Goal: Browse casually

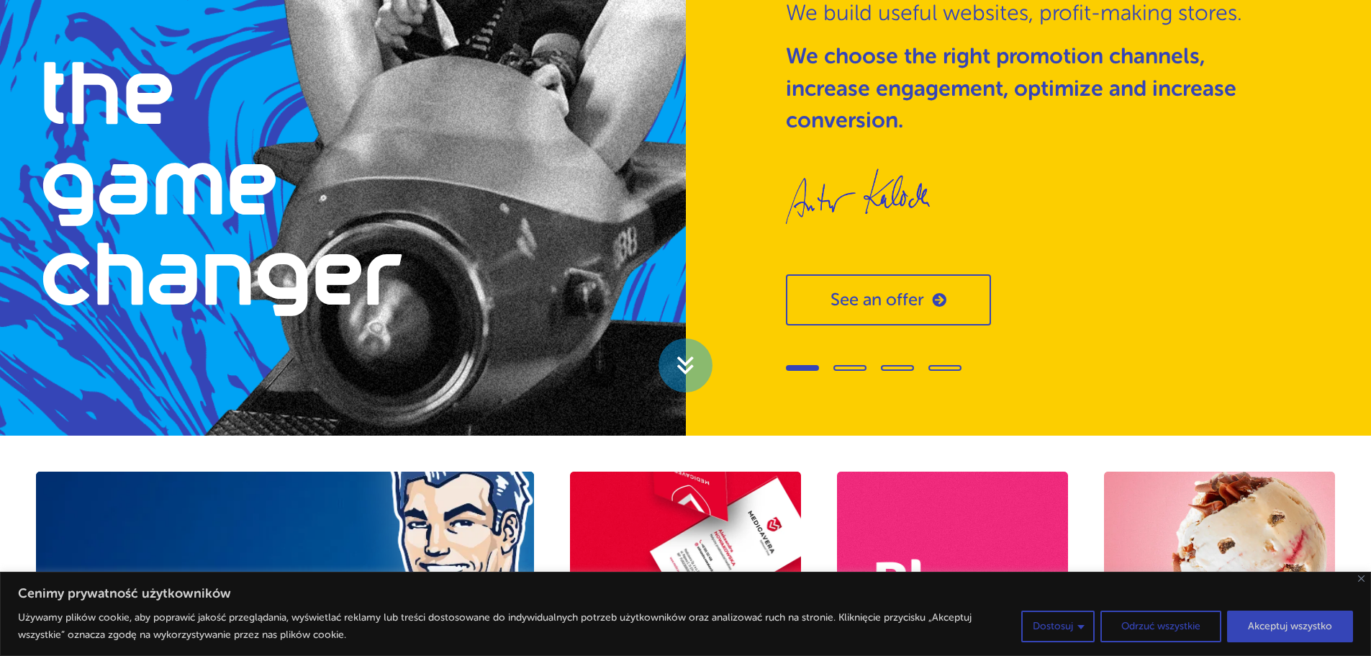
scroll to position [199, 0]
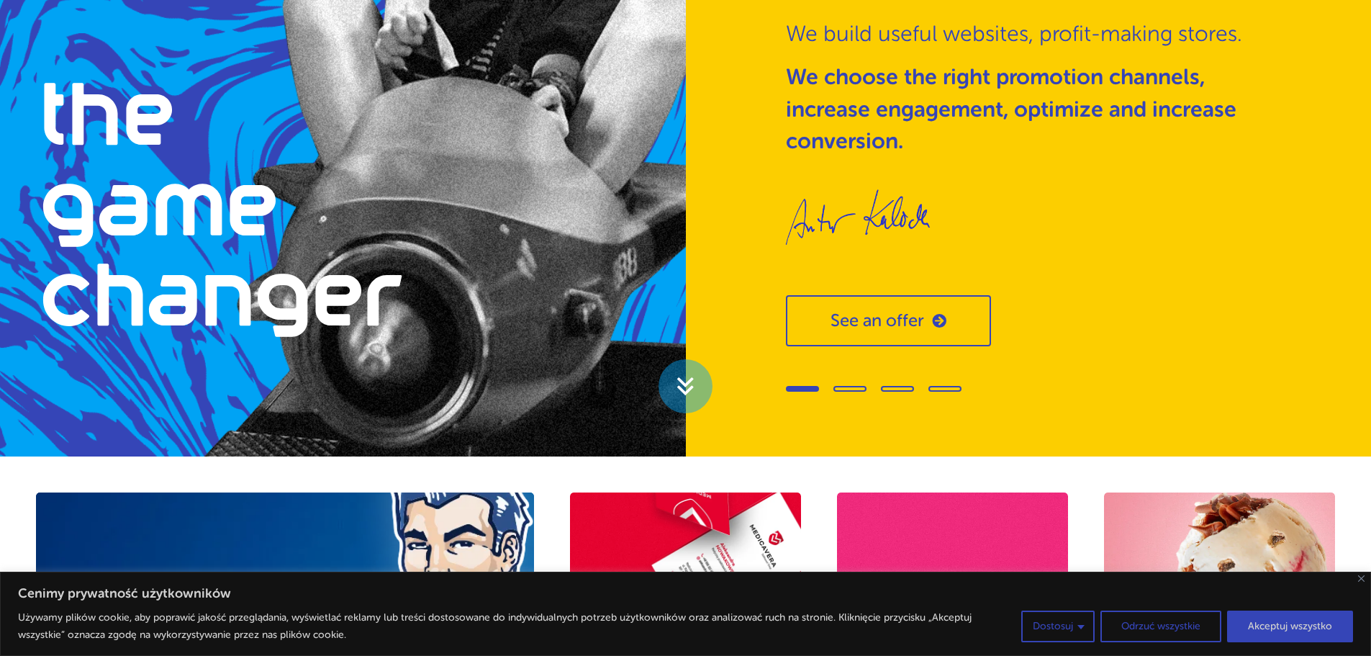
click at [838, 392] on div at bounding box center [1030, 386] width 489 height 21
click at [842, 390] on span "Go to slide 2" at bounding box center [849, 389] width 33 height 6
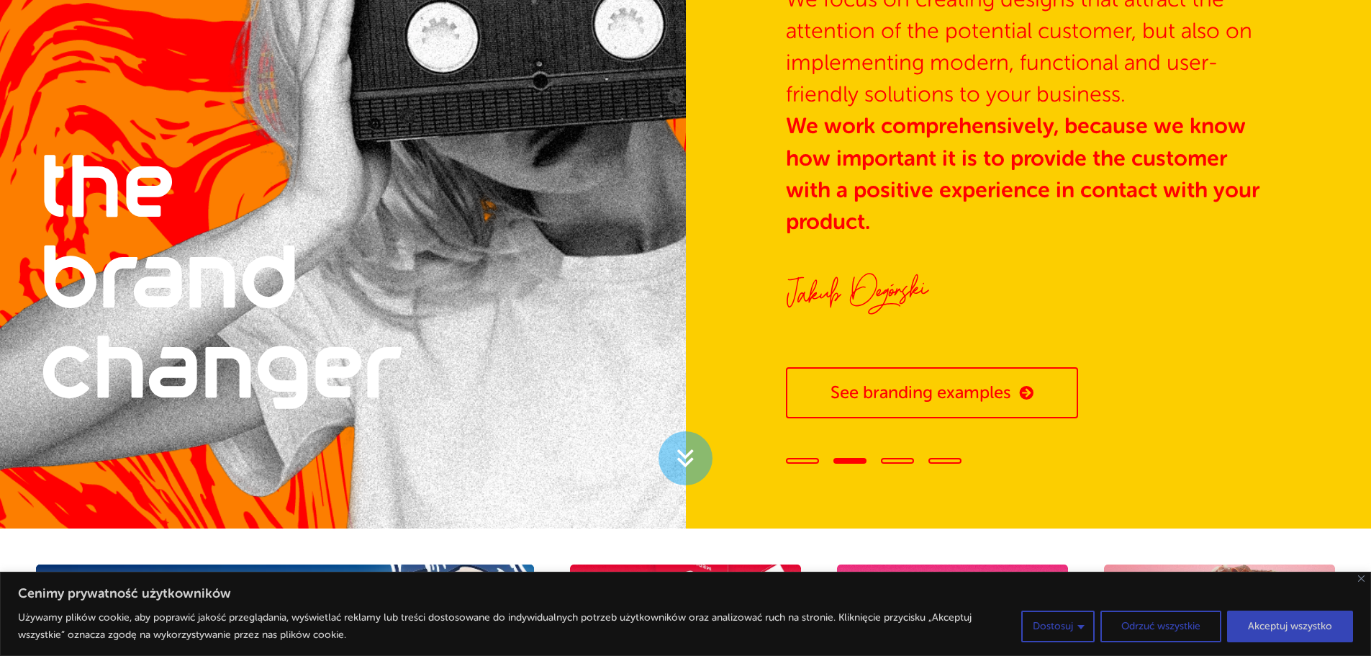
scroll to position [144, 0]
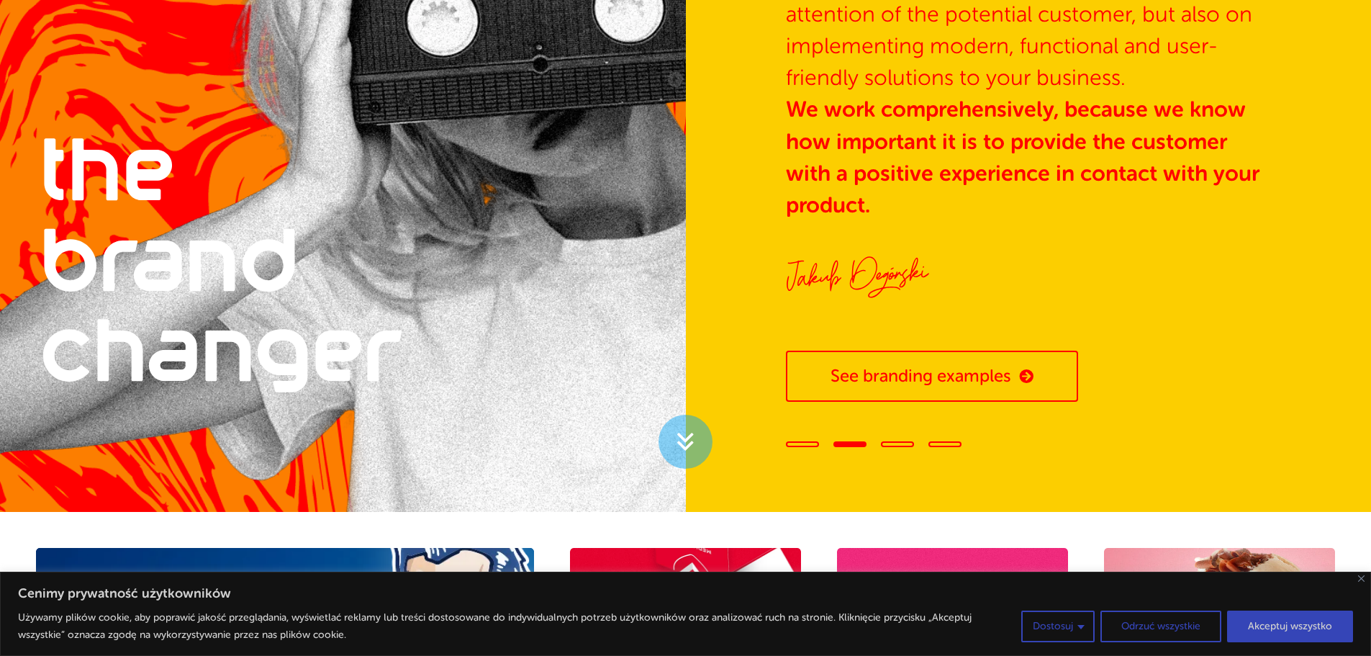
click at [892, 443] on span "Go to slide 3" at bounding box center [897, 444] width 33 height 6
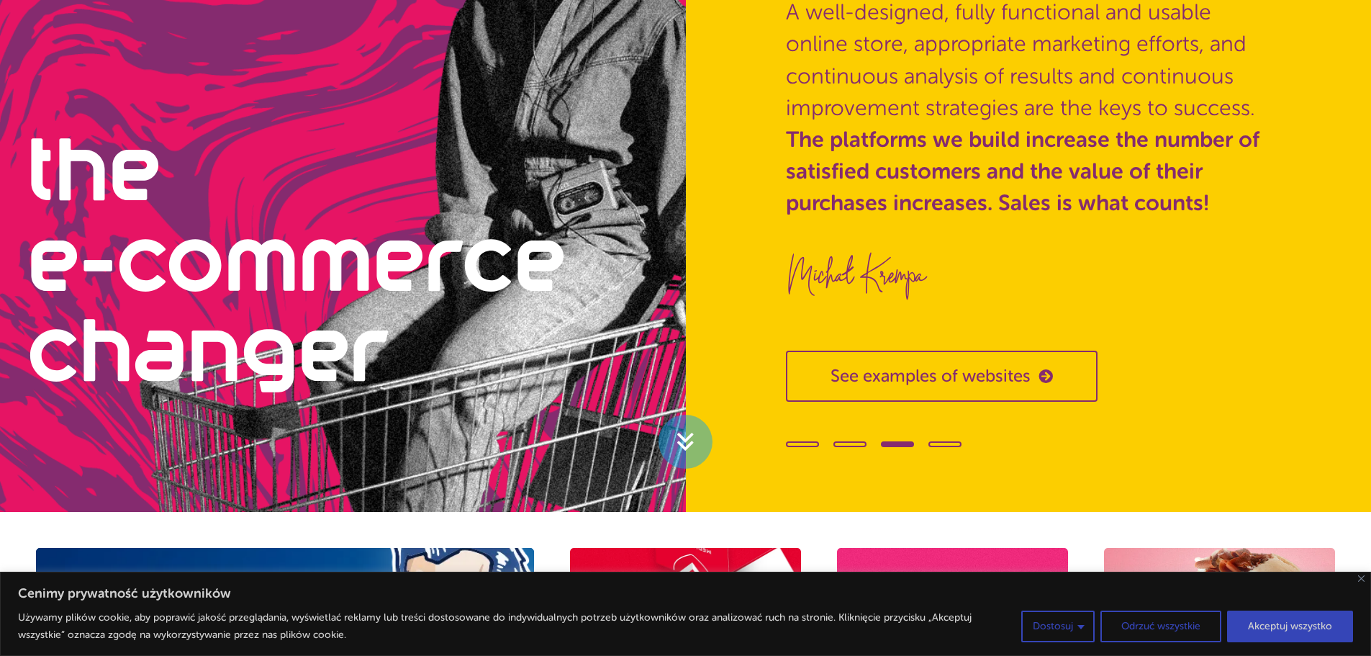
click at [952, 438] on div at bounding box center [1030, 442] width 489 height 21
click at [950, 443] on span "Go to slide 4" at bounding box center [944, 444] width 33 height 6
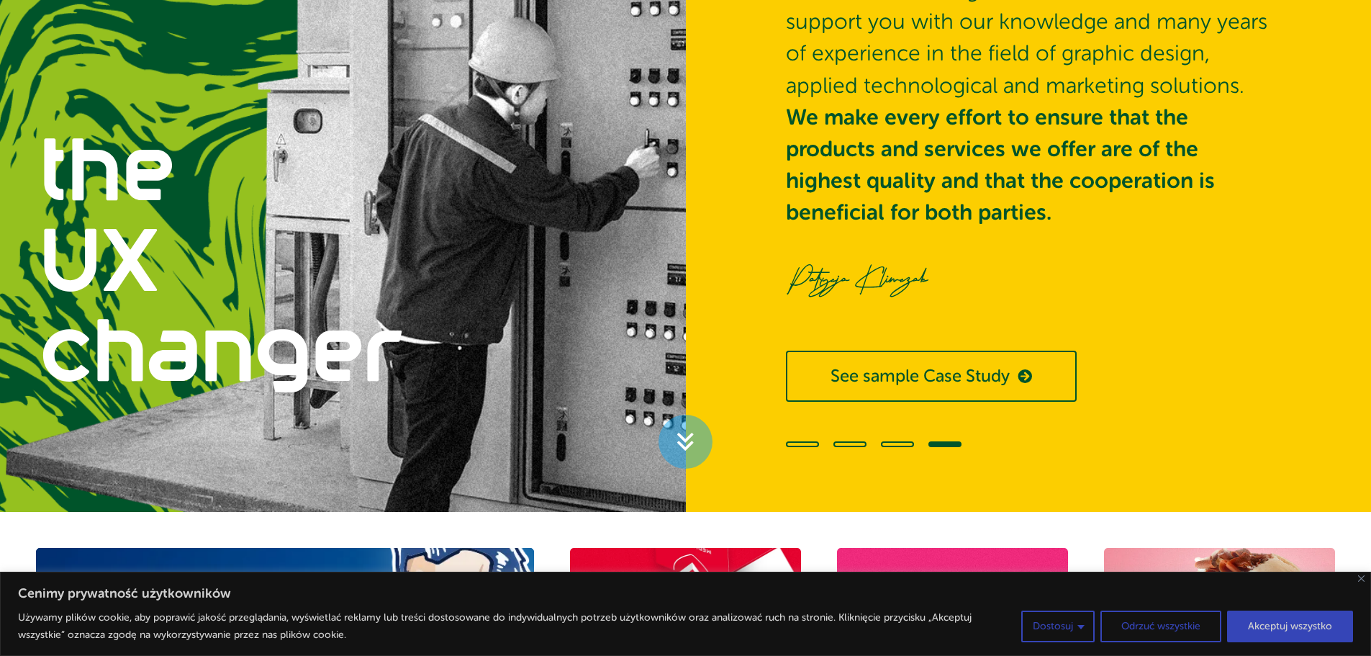
click at [784, 446] on div at bounding box center [1029, 442] width 686 height 21
click at [790, 447] on span "Go to slide 1" at bounding box center [802, 444] width 33 height 6
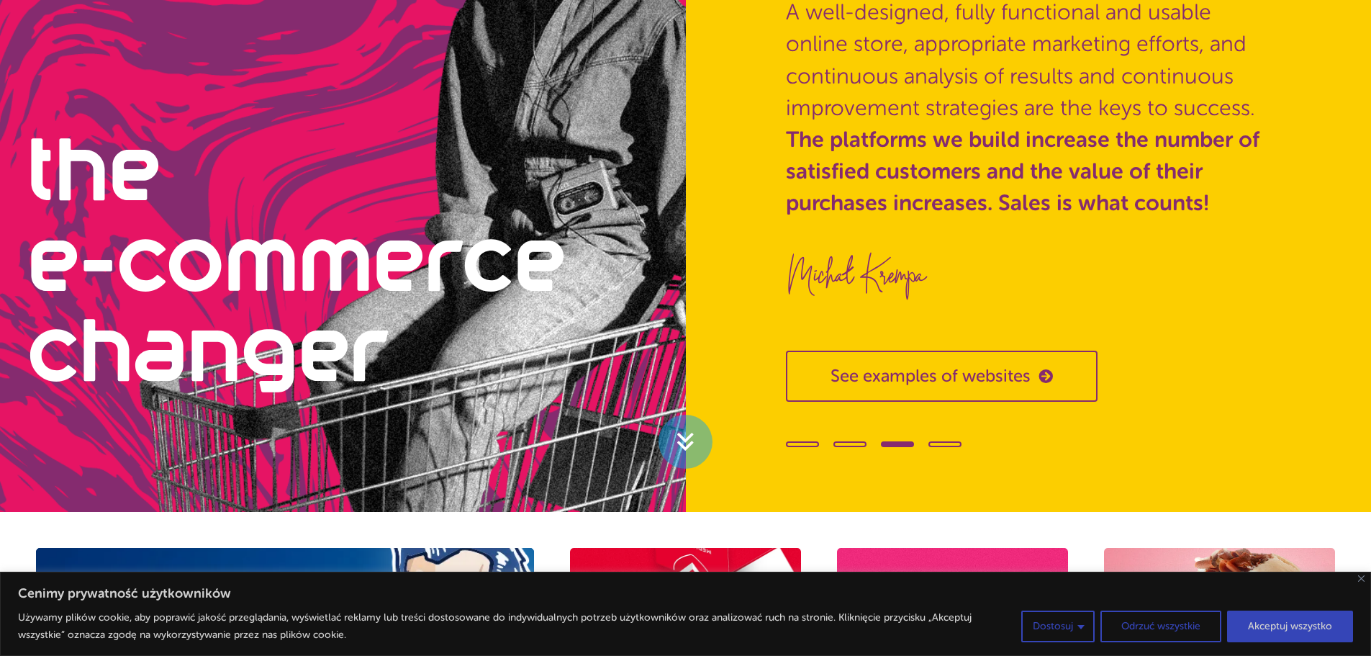
click at [817, 443] on span "Go to slide 1" at bounding box center [802, 444] width 33 height 6
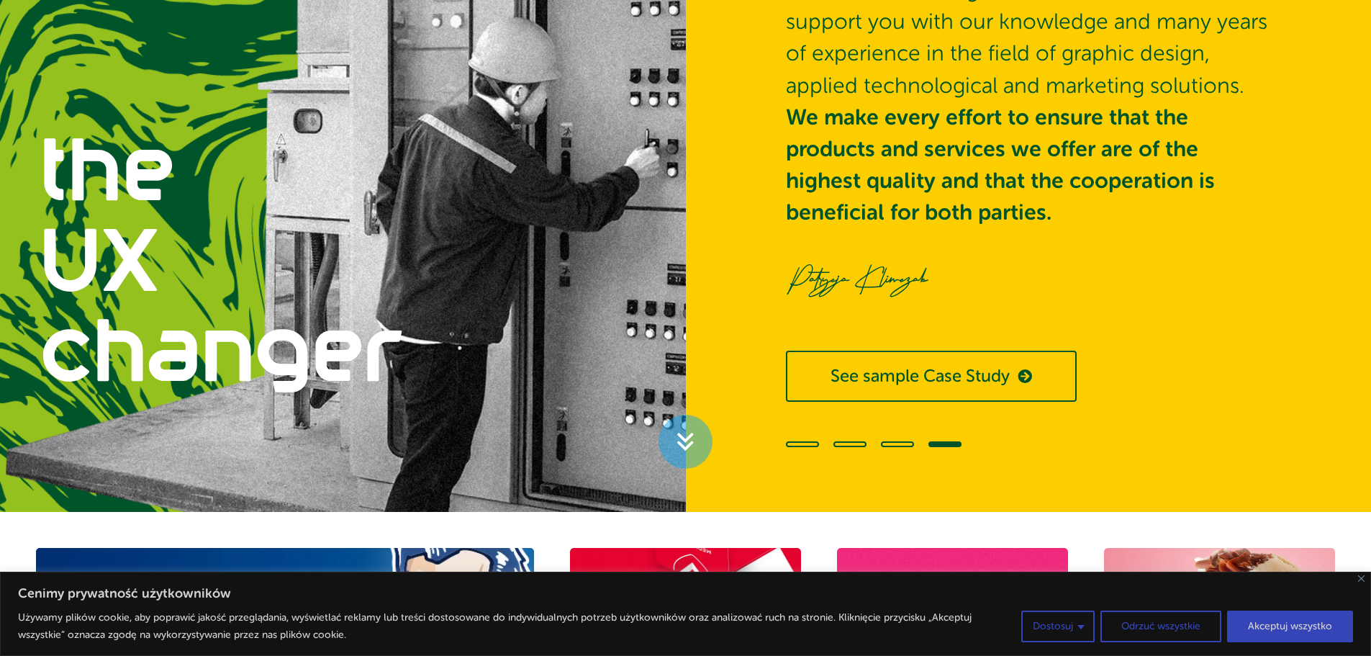
click at [813, 443] on span "Go to slide 1" at bounding box center [802, 444] width 33 height 6
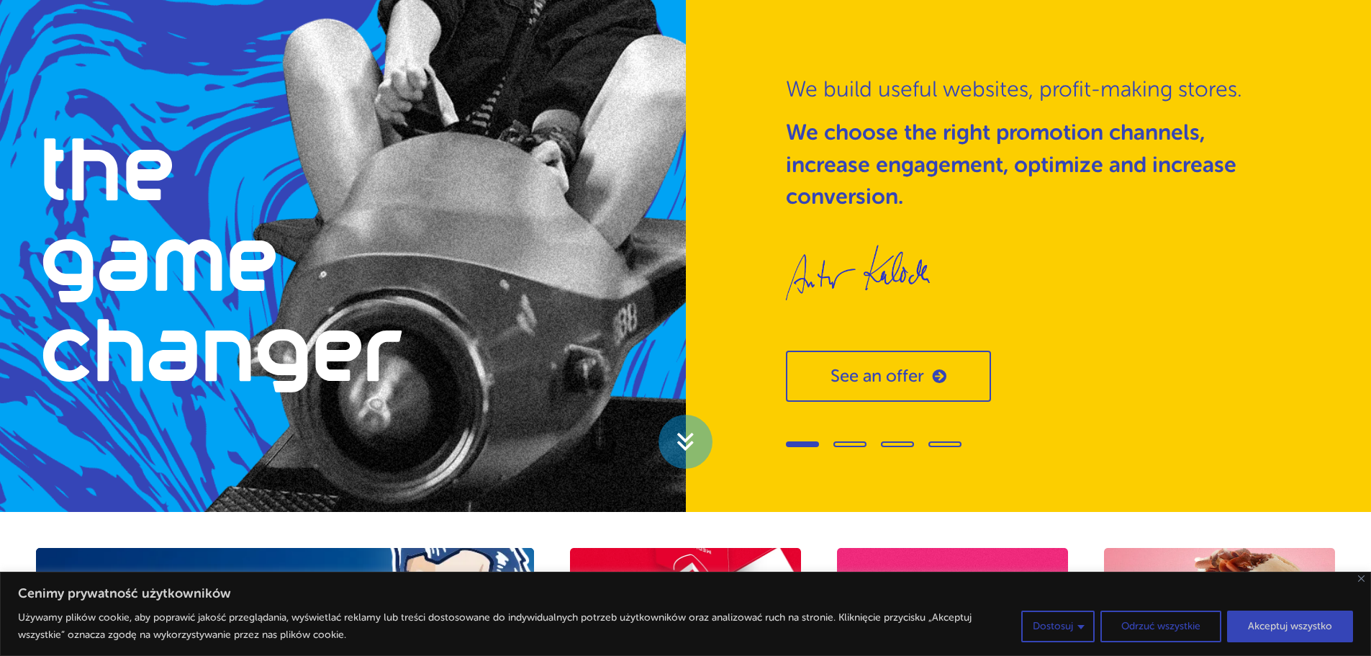
click at [838, 443] on span "Go to slide 2" at bounding box center [849, 444] width 33 height 6
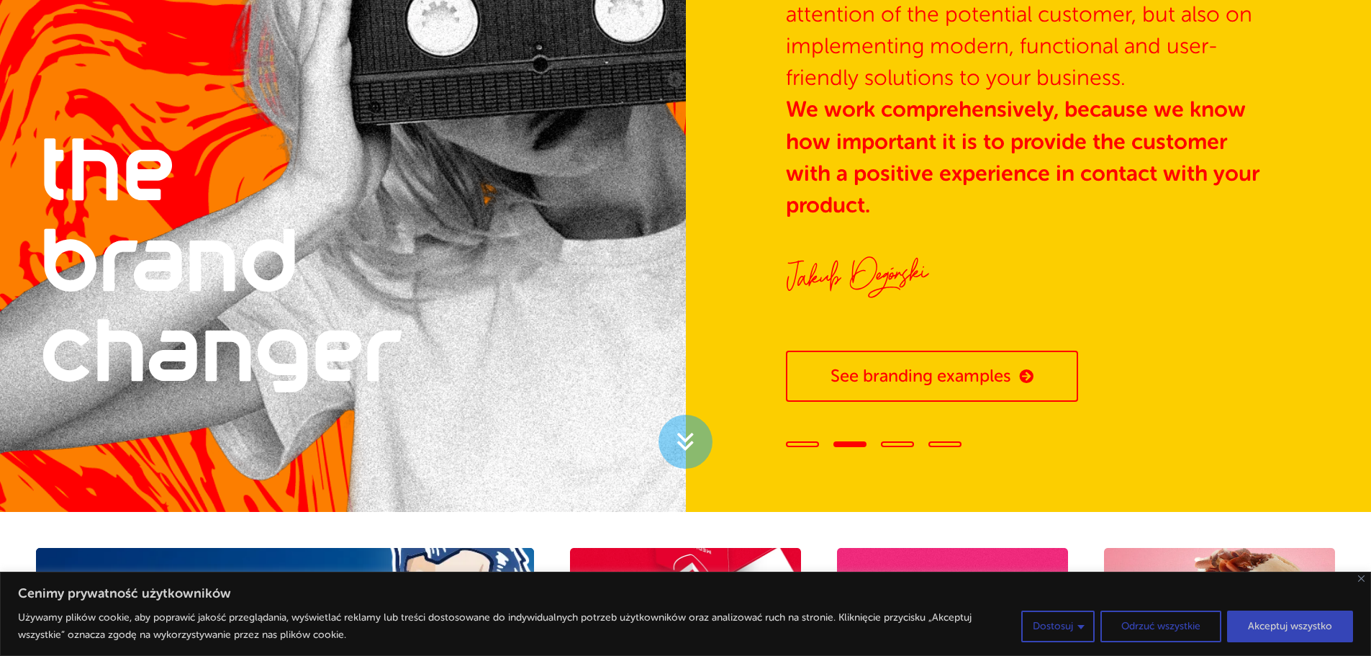
click at [900, 448] on div at bounding box center [1030, 442] width 489 height 21
click at [900, 443] on span "Go to slide 3" at bounding box center [897, 444] width 33 height 6
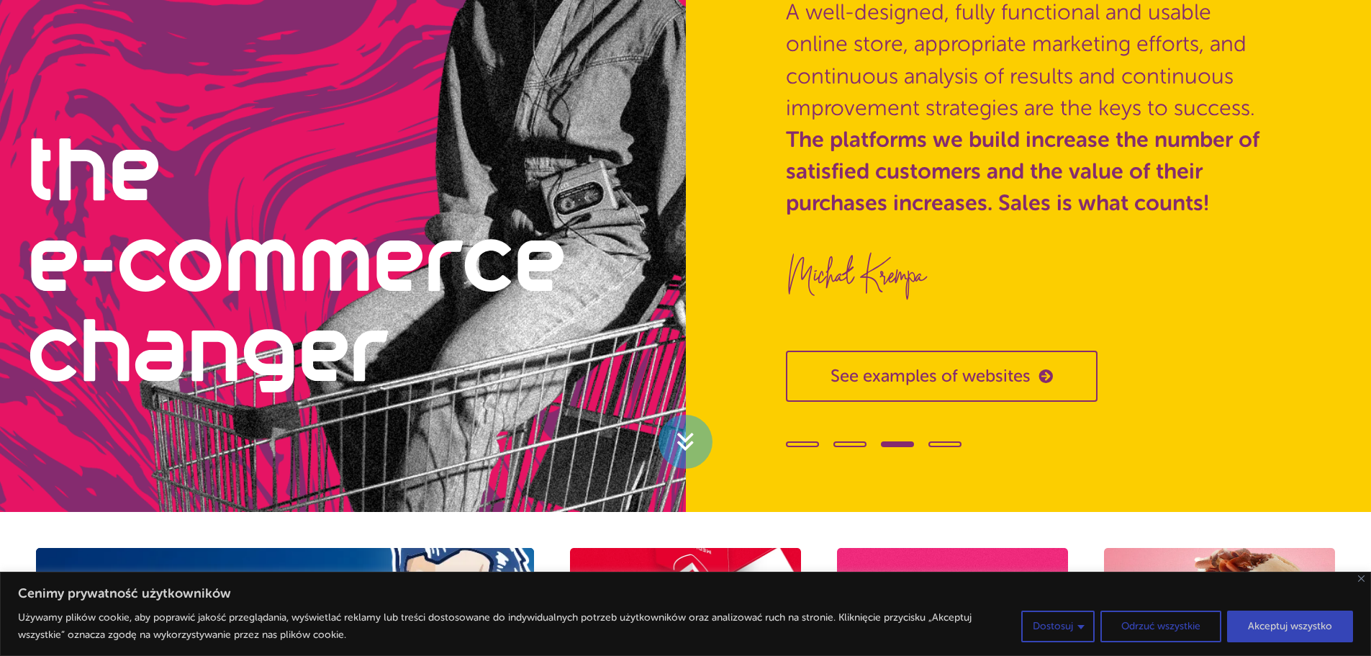
click at [938, 447] on span "Go to slide 4" at bounding box center [944, 444] width 33 height 6
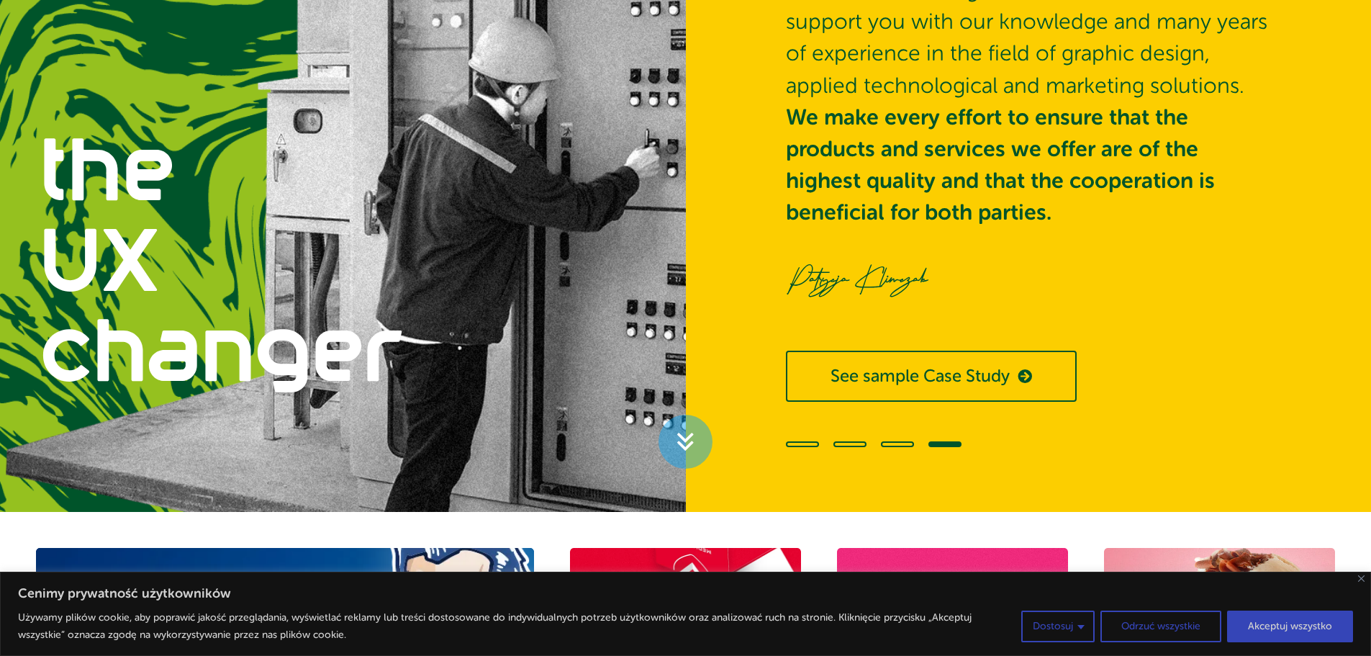
click at [809, 442] on span "Go to slide 1" at bounding box center [802, 444] width 33 height 6
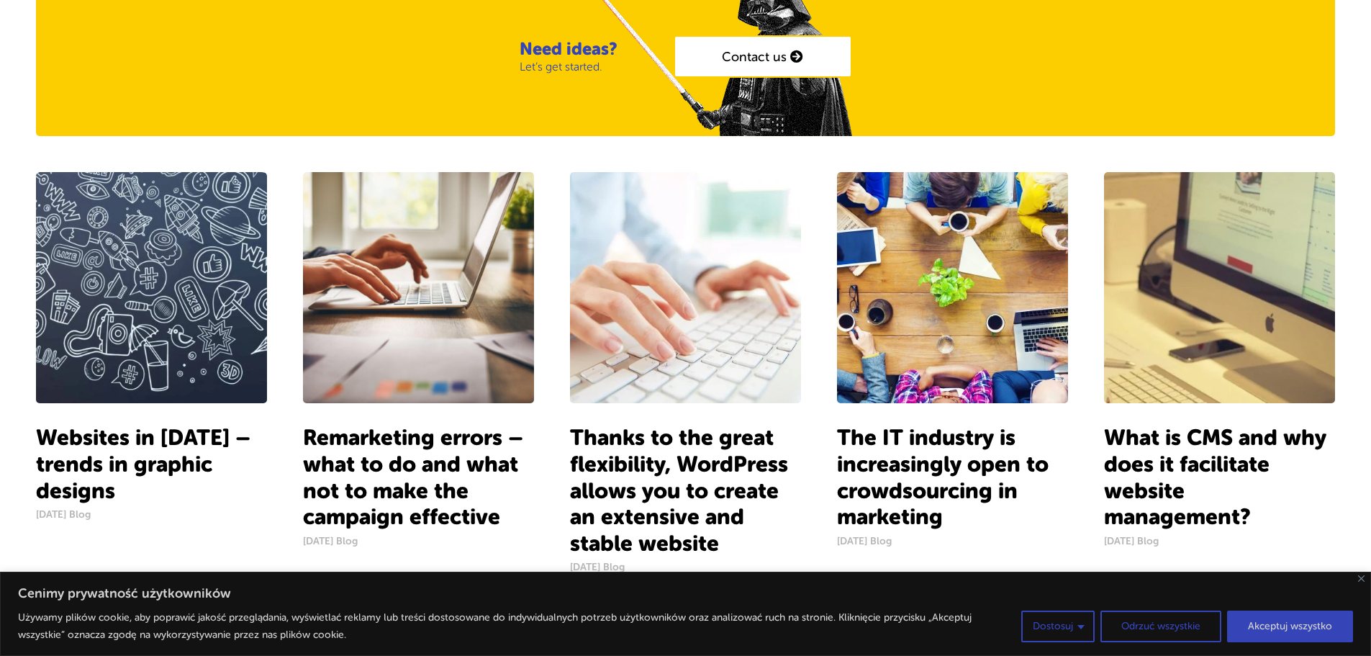
scroll to position [1207, 0]
